Goal: Use online tool/utility: Utilize a website feature to perform a specific function

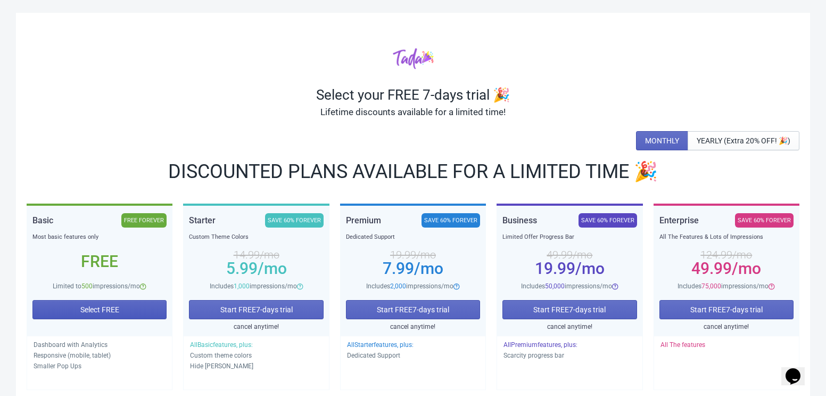
click at [68, 309] on button "Select FREE" at bounding box center [99, 309] width 134 height 19
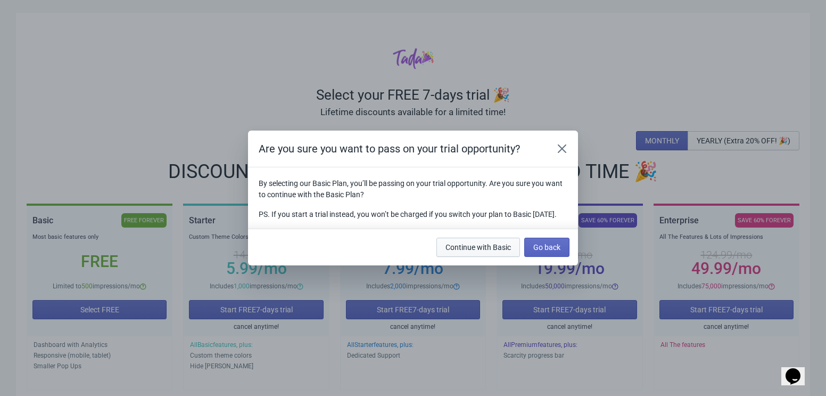
click at [503, 257] on button "Continue with Basic" at bounding box center [479, 246] width 84 height 19
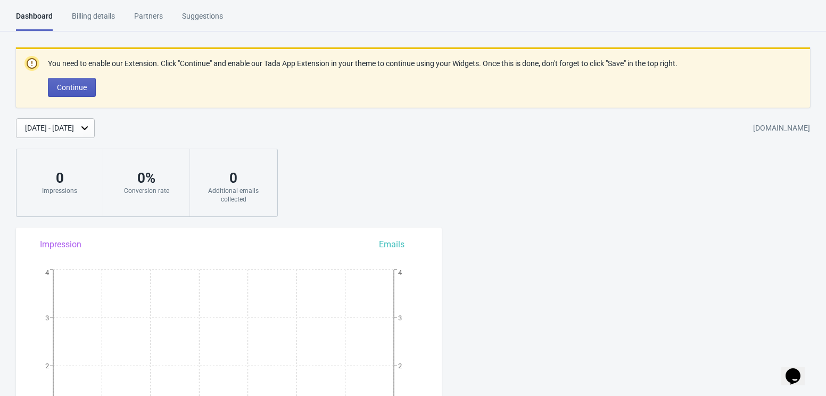
click at [70, 93] on button "Continue" at bounding box center [72, 87] width 48 height 19
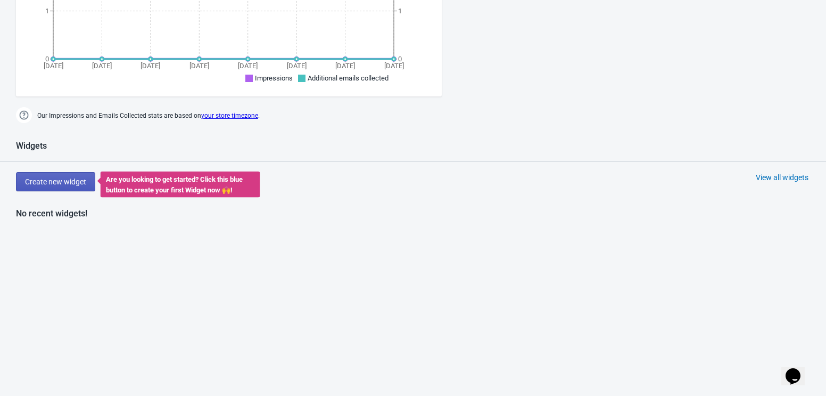
click at [68, 178] on span "Create new widget" at bounding box center [55, 181] width 61 height 9
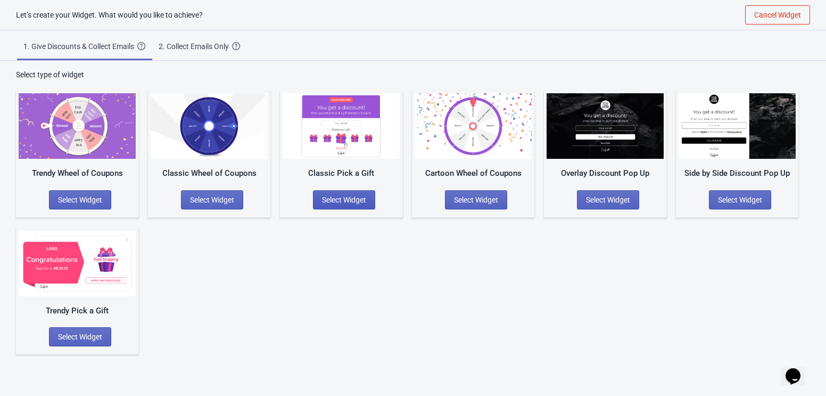
click at [364, 199] on span "Select Widget" at bounding box center [344, 199] width 44 height 9
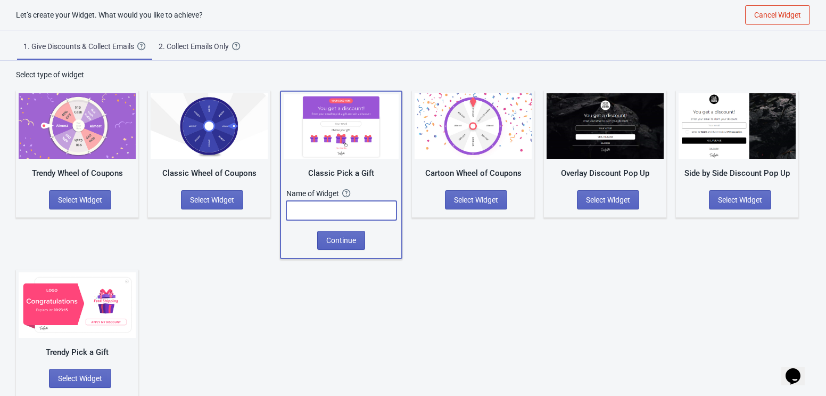
click at [348, 212] on input "text" at bounding box center [341, 210] width 110 height 19
type input "Cadeaux live"
click at [352, 243] on span "Continue" at bounding box center [341, 240] width 30 height 9
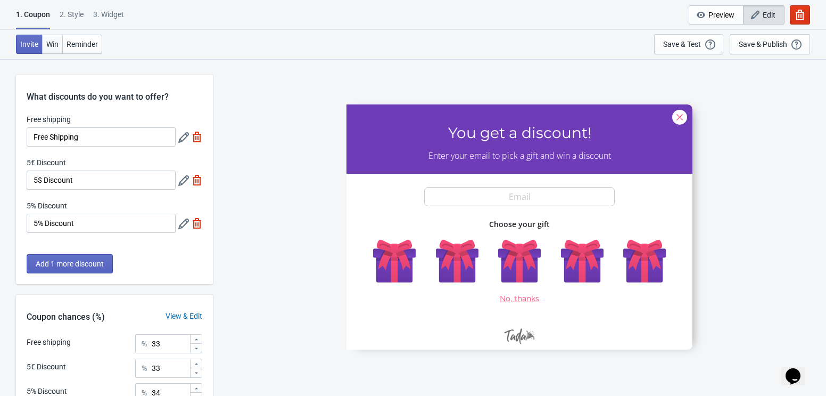
click at [49, 44] on span "Win" at bounding box center [52, 44] width 12 height 9
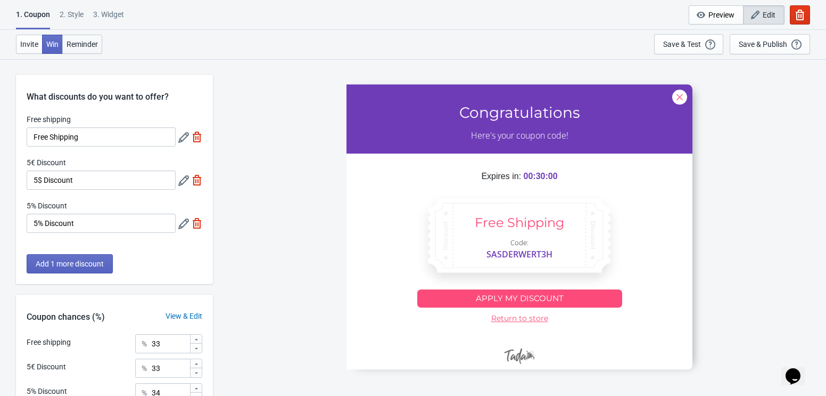
click at [95, 48] on button "Reminder" at bounding box center [82, 44] width 40 height 19
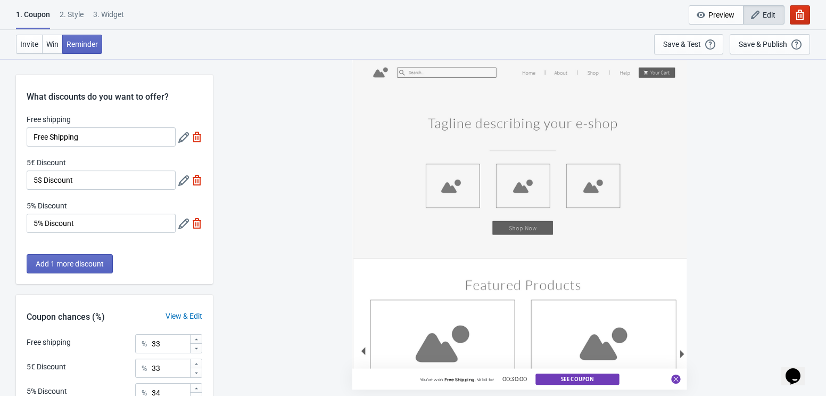
drag, startPoint x: 807, startPoint y: 17, endPoint x: 801, endPoint y: 23, distance: 8.7
click at [807, 17] on button "button" at bounding box center [800, 14] width 20 height 19
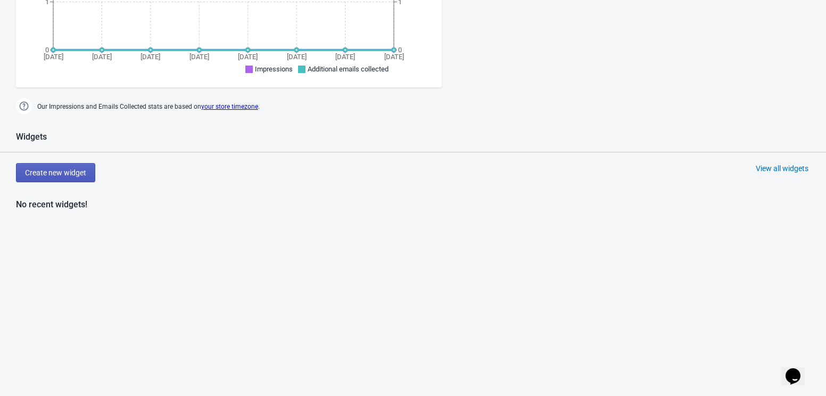
click at [80, 177] on button "Create new widget" at bounding box center [55, 172] width 79 height 19
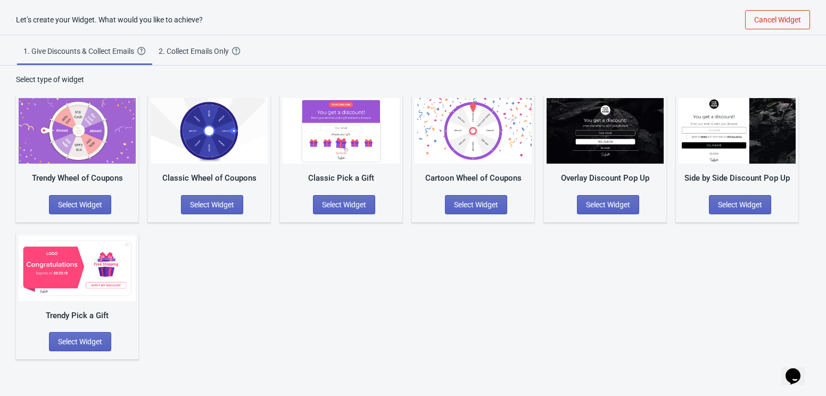
scroll to position [4, 0]
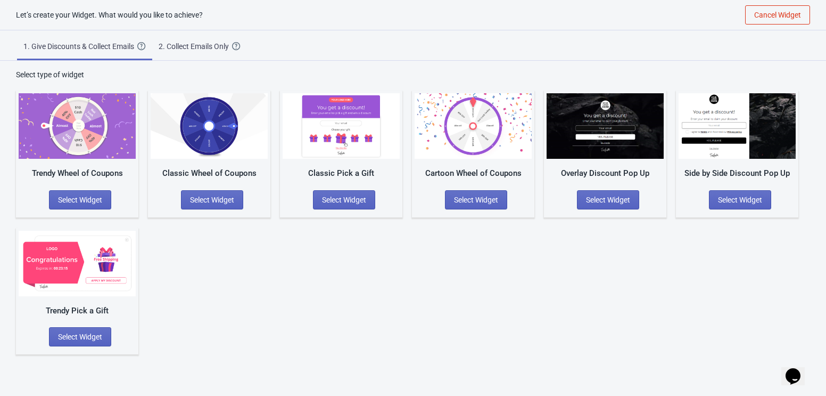
click at [90, 149] on img at bounding box center [77, 125] width 117 height 65
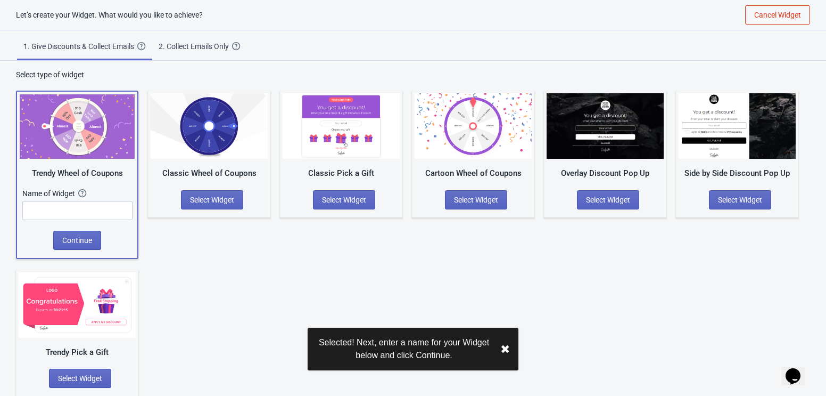
scroll to position [11, 0]
click at [79, 214] on input "text" at bounding box center [77, 210] width 110 height 19
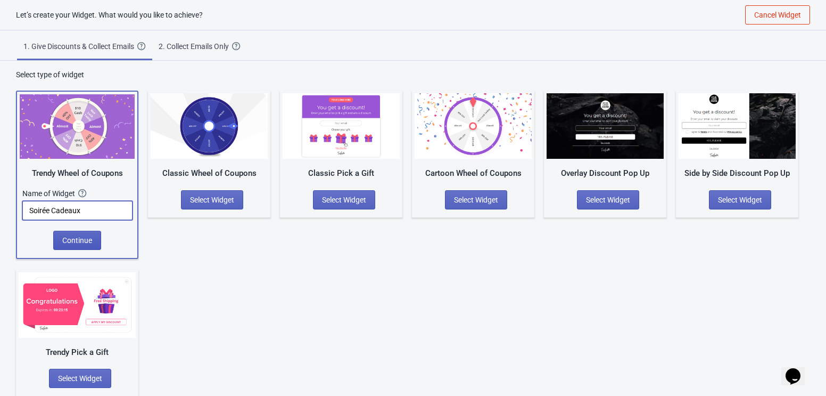
type input "Soirée Cadeaux"
click at [91, 238] on span "Continue" at bounding box center [77, 240] width 30 height 9
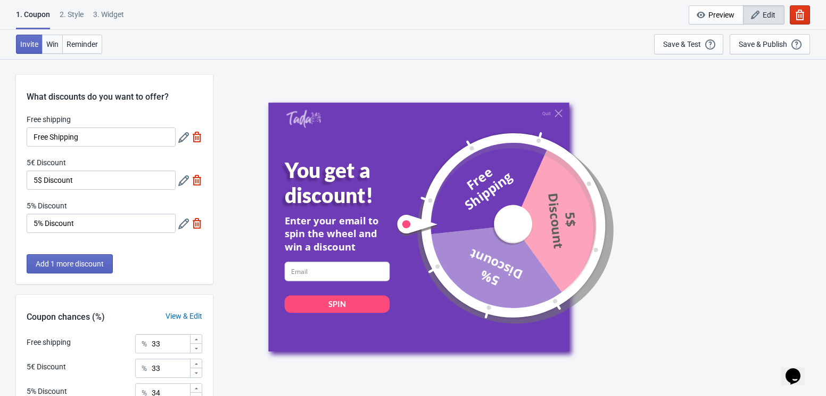
click at [53, 46] on span "Win" at bounding box center [52, 44] width 12 height 9
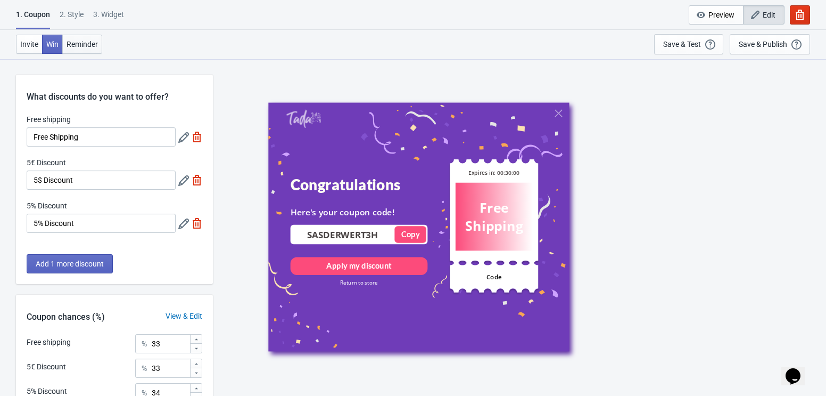
click at [88, 45] on span "Reminder" at bounding box center [82, 44] width 31 height 9
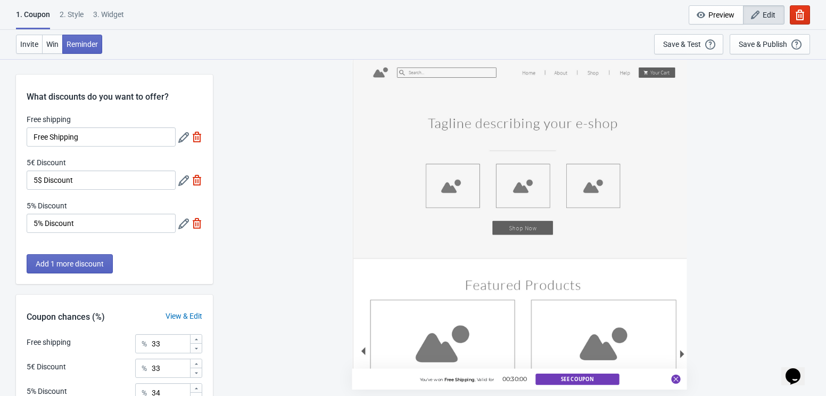
click at [60, 15] on div "2 . Style" at bounding box center [72, 18] width 24 height 19
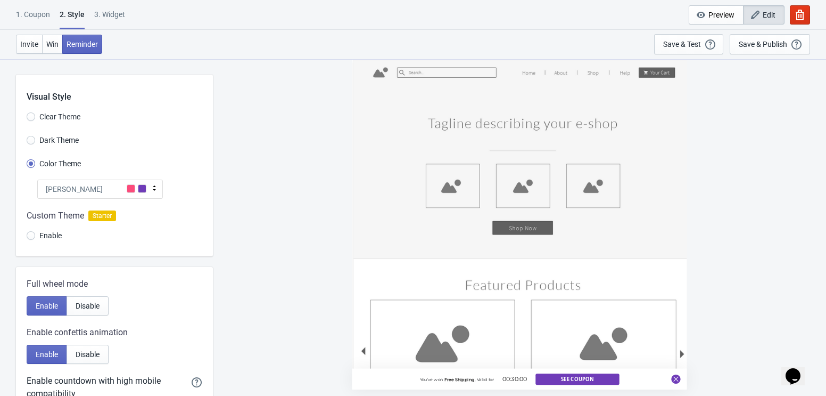
click at [70, 15] on div "2 . Style" at bounding box center [72, 19] width 25 height 20
radio input "true"
click at [103, 15] on div "3. Widget" at bounding box center [109, 18] width 31 height 19
select select "once"
select select "1"
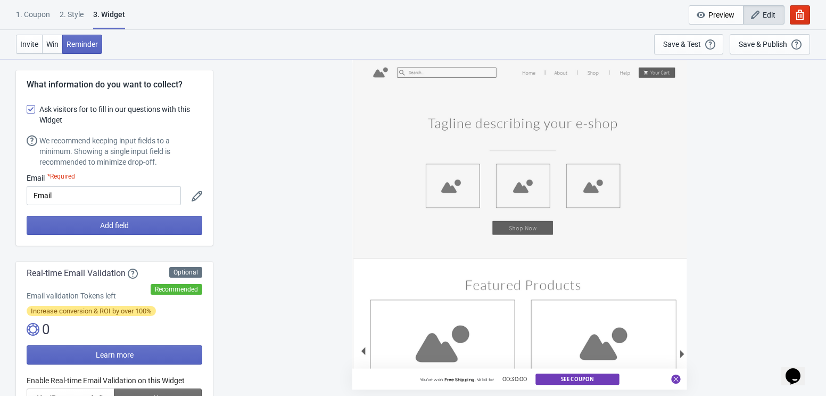
scroll to position [6, 0]
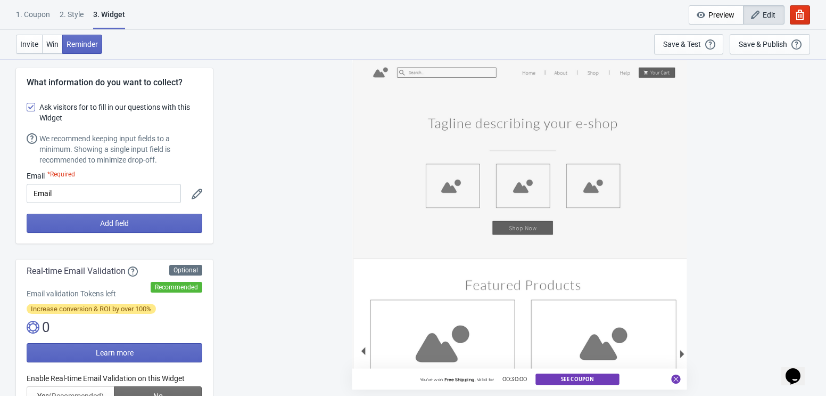
click at [39, 109] on span "Ask visitors for to fill in our questions with this Widget" at bounding box center [120, 112] width 163 height 21
click at [27, 109] on input "Ask visitors for to fill in our questions with this Widget" at bounding box center [27, 112] width 1 height 19
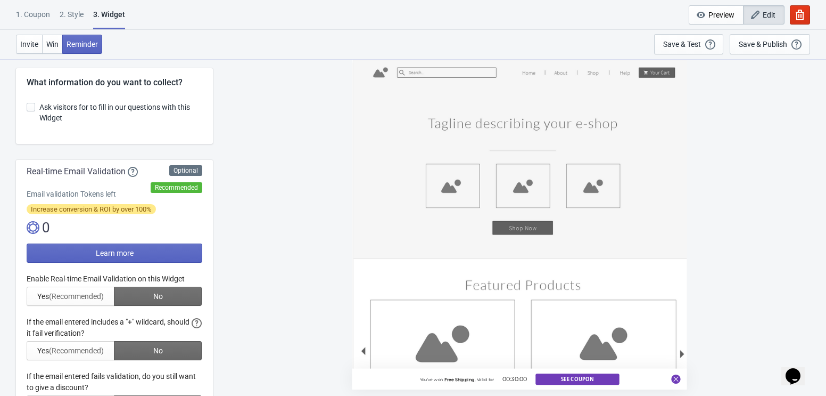
click at [39, 109] on span "Ask visitors for to fill in our questions with this Widget" at bounding box center [120, 112] width 163 height 21
click at [27, 109] on input "Ask visitors for to fill in our questions with this Widget" at bounding box center [27, 112] width 1 height 19
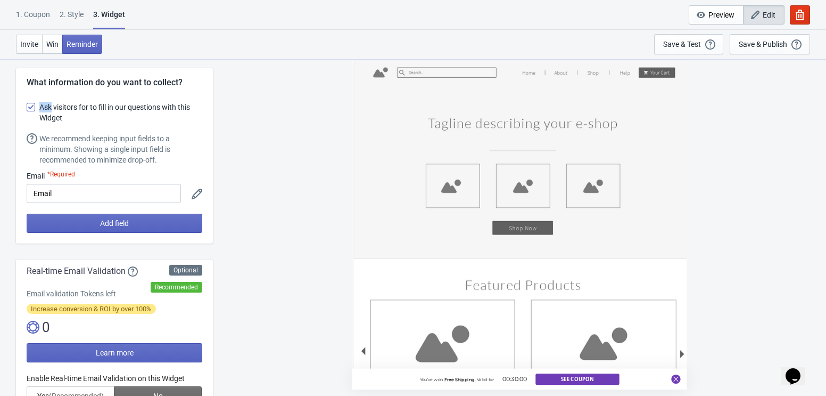
click at [39, 110] on span "Ask visitors for to fill in our questions with this Widget" at bounding box center [120, 112] width 163 height 21
click at [27, 110] on input "Ask visitors for to fill in our questions with this Widget" at bounding box center [27, 112] width 1 height 19
checkbox input "false"
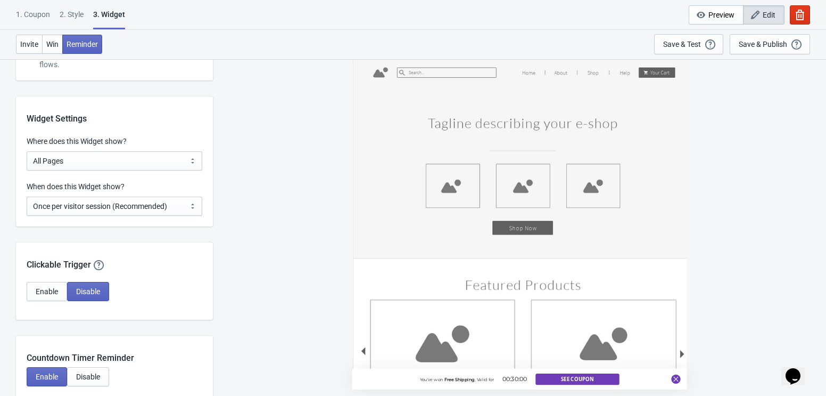
scroll to position [692, 0]
select select "specificPages"
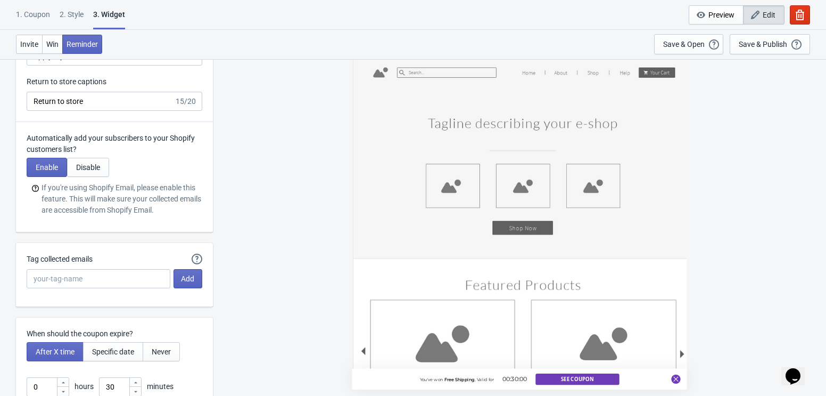
scroll to position [2302, 0]
